Goal: Transaction & Acquisition: Download file/media

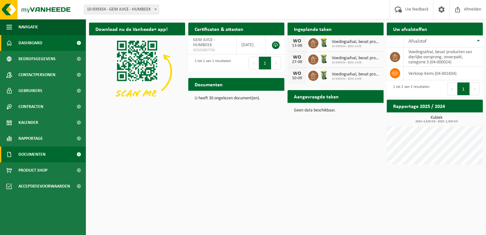
click at [39, 154] on span "Documenten" at bounding box center [31, 154] width 27 height 16
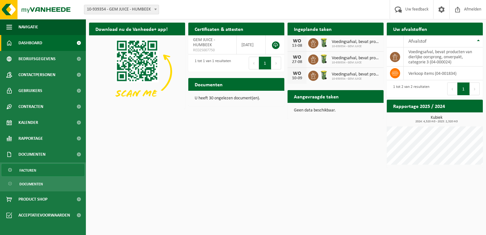
click at [25, 169] on span "Facturen" at bounding box center [27, 170] width 17 height 12
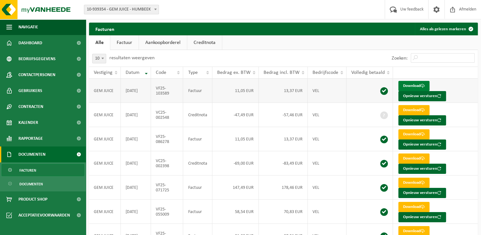
click at [403, 85] on link "Download" at bounding box center [414, 86] width 31 height 10
click at [477, 50] on div "Zoeken:" at bounding box center [433, 58] width 89 height 17
click at [419, 132] on link "Download" at bounding box center [414, 134] width 31 height 10
click at [462, 63] on div "Zoeken:" at bounding box center [433, 58] width 89 height 17
click at [414, 156] on link "Download" at bounding box center [414, 158] width 31 height 10
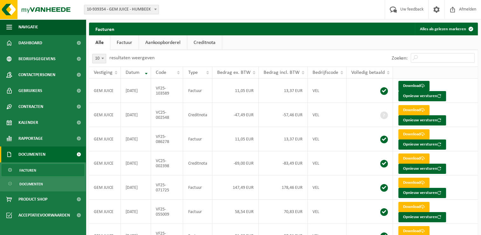
click at [451, 66] on th at bounding box center [435, 72] width 85 height 12
click at [416, 111] on link "Download" at bounding box center [414, 110] width 31 height 10
click at [448, 184] on td "Download Opnieuw versturen" at bounding box center [435, 187] width 85 height 24
click at [417, 184] on link "Download" at bounding box center [414, 182] width 31 height 10
click at [413, 208] on link "Download" at bounding box center [414, 207] width 31 height 10
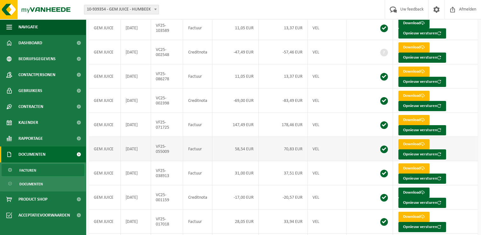
scroll to position [64, 0]
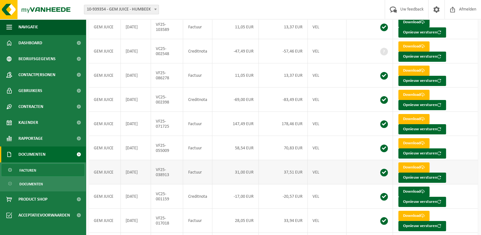
click at [449, 163] on td "Download Opnieuw versturen" at bounding box center [435, 172] width 85 height 24
click at [415, 166] on link "Download" at bounding box center [414, 167] width 31 height 10
click at [439, 187] on td "Download Opnieuw versturen" at bounding box center [435, 196] width 85 height 24
click at [408, 191] on link "Download" at bounding box center [414, 191] width 31 height 10
click at [454, 189] on td "Download Opnieuw versturen" at bounding box center [435, 196] width 85 height 24
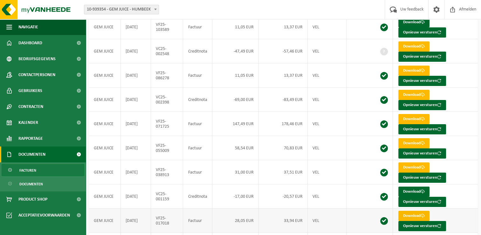
click at [416, 213] on link "Download" at bounding box center [414, 216] width 31 height 10
click at [459, 212] on td "Download Opnieuw versturen" at bounding box center [435, 220] width 85 height 24
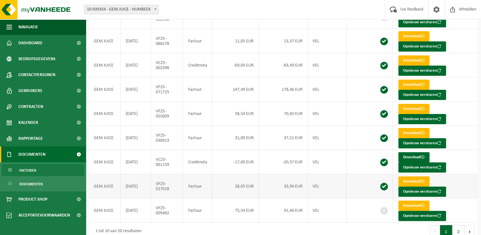
scroll to position [99, 0]
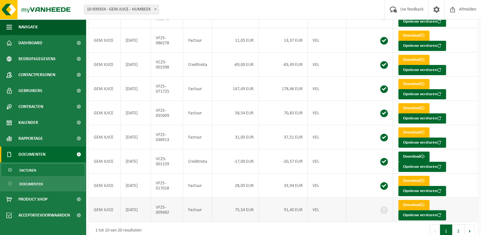
click at [416, 202] on link "Download" at bounding box center [414, 205] width 31 height 10
click at [456, 225] on button "2" at bounding box center [459, 230] width 12 height 13
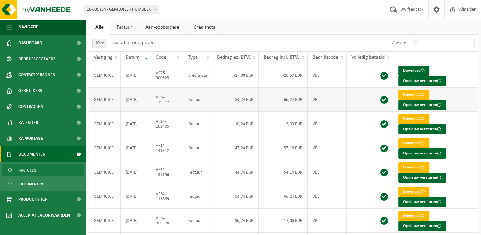
scroll to position [107, 0]
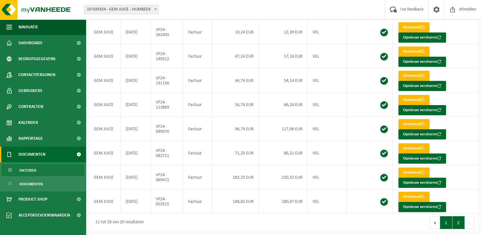
click at [442, 216] on button "1" at bounding box center [446, 222] width 12 height 13
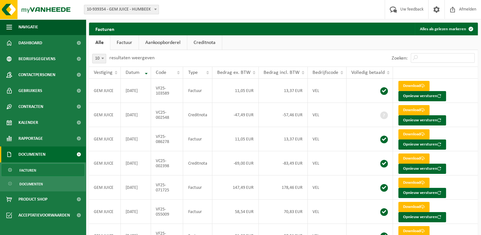
click at [269, 62] on div "10 25 50 100 10 resultaten weergeven" at bounding box center [186, 58] width 195 height 17
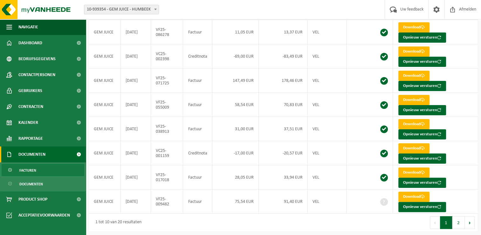
click at [43, 167] on link "Facturen" at bounding box center [43, 170] width 83 height 12
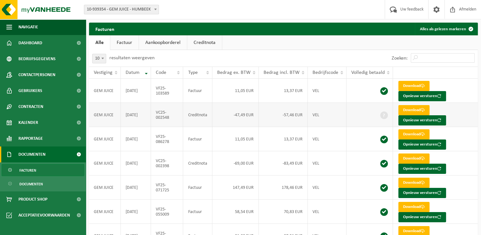
scroll to position [107, 0]
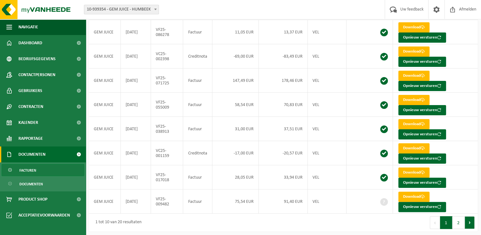
click at [467, 220] on button "Volgende" at bounding box center [470, 222] width 10 height 13
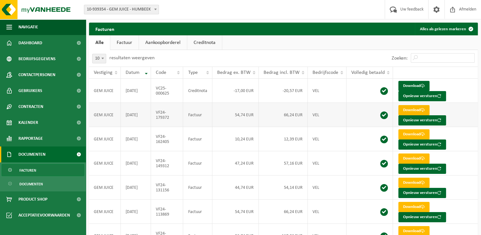
click at [414, 107] on link "Download" at bounding box center [414, 110] width 31 height 10
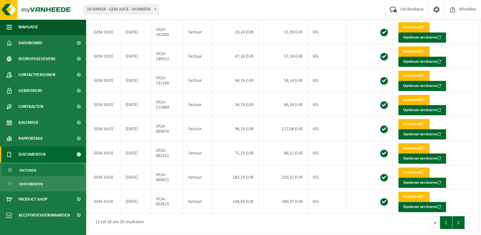
click at [445, 217] on button "1" at bounding box center [446, 222] width 12 height 13
click at [458, 223] on button "2" at bounding box center [459, 222] width 12 height 13
click at [446, 219] on button "1" at bounding box center [446, 222] width 12 height 13
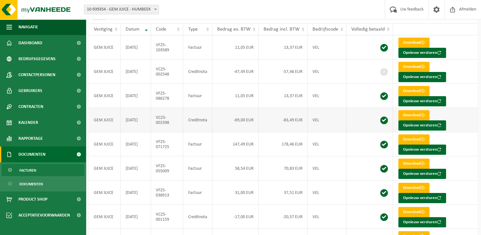
scroll to position [0, 0]
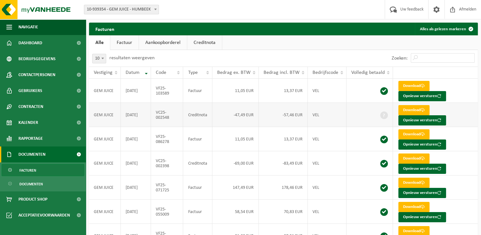
click at [288, 116] on td "-57,46 EUR" at bounding box center [283, 115] width 49 height 24
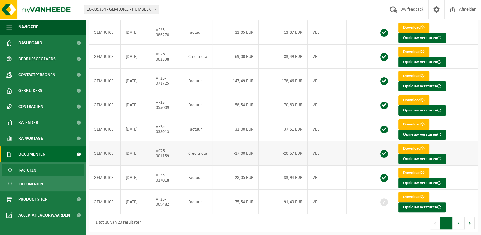
scroll to position [107, 0]
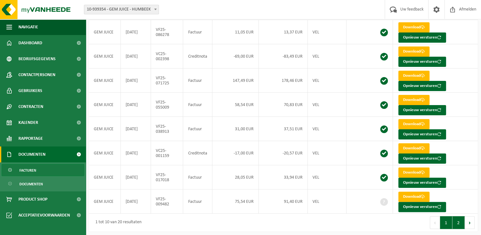
click at [462, 219] on button "2" at bounding box center [459, 222] width 12 height 13
click at [447, 217] on button "1" at bounding box center [446, 222] width 12 height 13
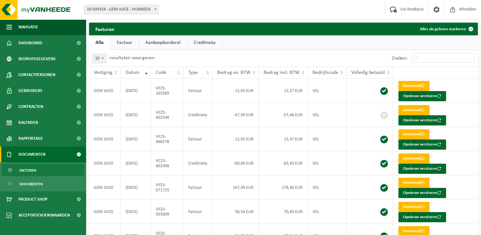
click at [160, 42] on link "Aankoopborderel" at bounding box center [163, 42] width 48 height 15
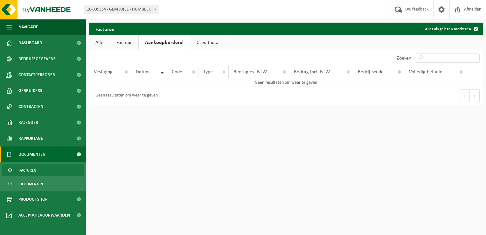
click at [206, 43] on link "Creditnota" at bounding box center [207, 42] width 35 height 15
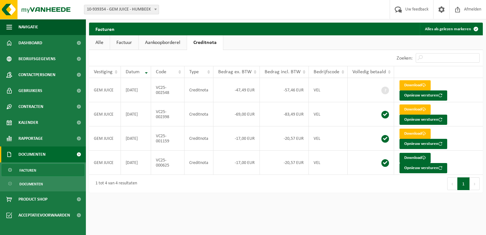
click at [120, 42] on link "Factuur" at bounding box center [124, 42] width 28 height 15
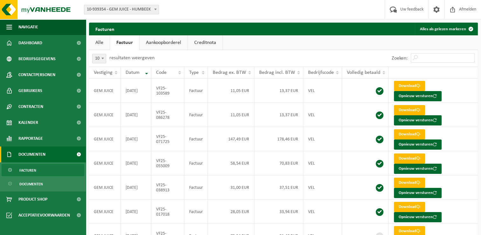
click at [102, 43] on link "Alle" at bounding box center [99, 42] width 21 height 15
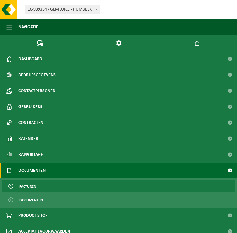
click at [85, 169] on link "Documenten" at bounding box center [118, 170] width 237 height 16
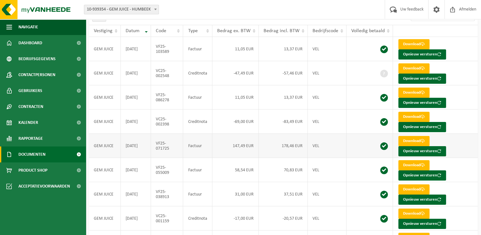
scroll to position [107, 0]
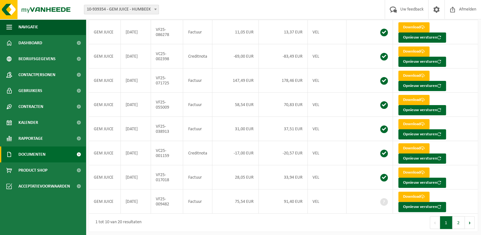
click at [293, 213] on div "Eerste Vorige 1 2 Volgende Laatste" at bounding box center [381, 222] width 195 height 18
click at [456, 220] on button "2" at bounding box center [459, 222] width 12 height 13
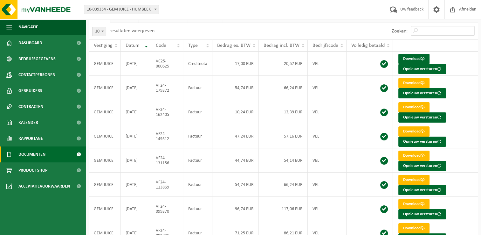
scroll to position [27, 0]
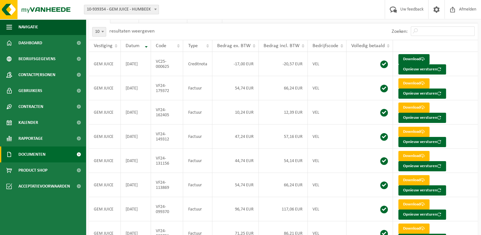
click at [252, 35] on div "10 25 50 100 10 resultaten weergeven" at bounding box center [186, 31] width 195 height 17
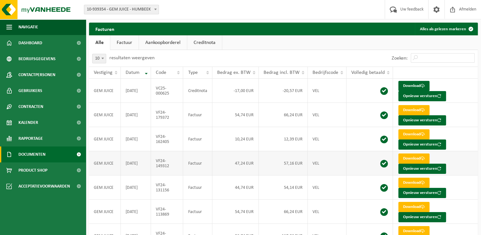
scroll to position [107, 0]
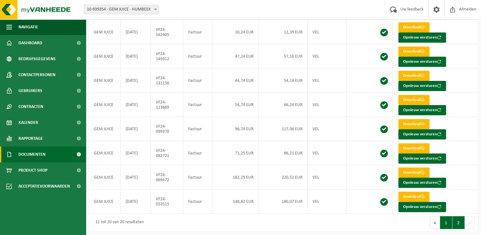
click at [448, 221] on button "1" at bounding box center [446, 222] width 12 height 13
